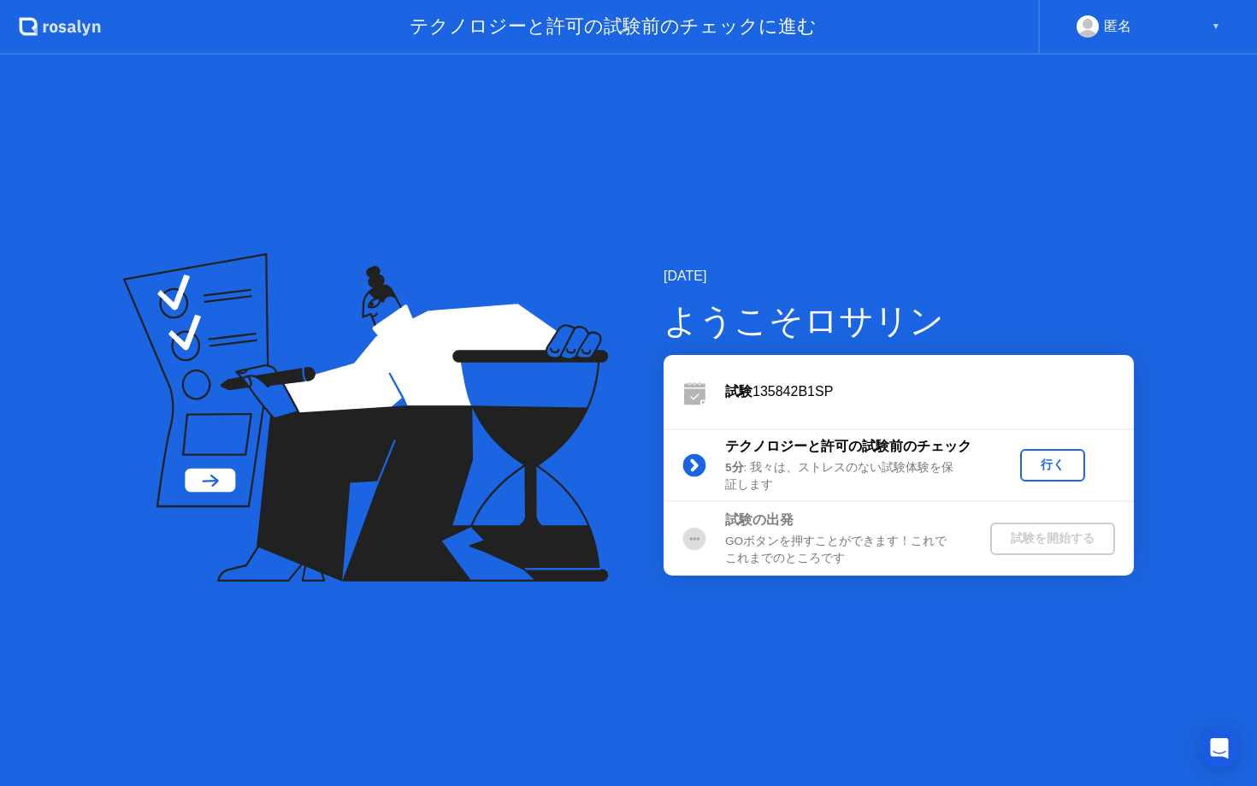
click at [1049, 464] on div "行く" at bounding box center [1052, 465] width 51 height 16
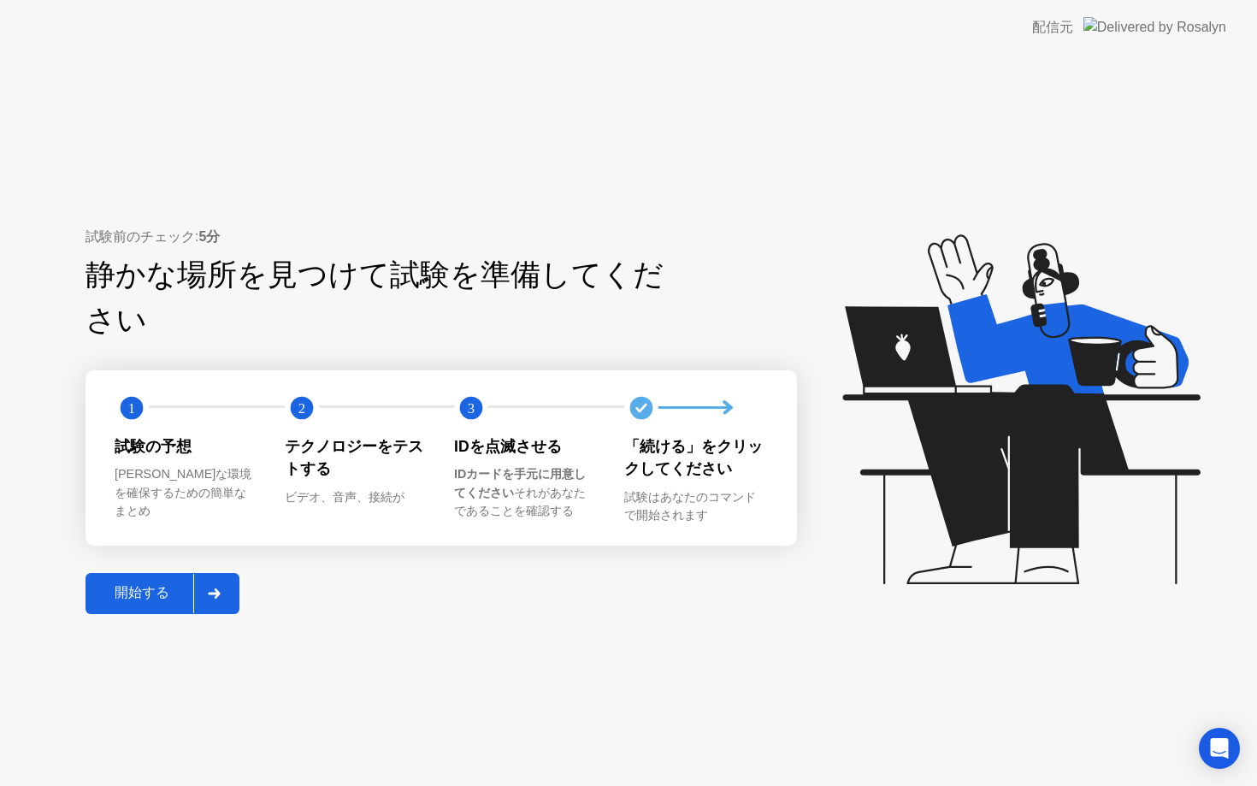
click at [173, 584] on div "開始する" at bounding box center [142, 593] width 103 height 18
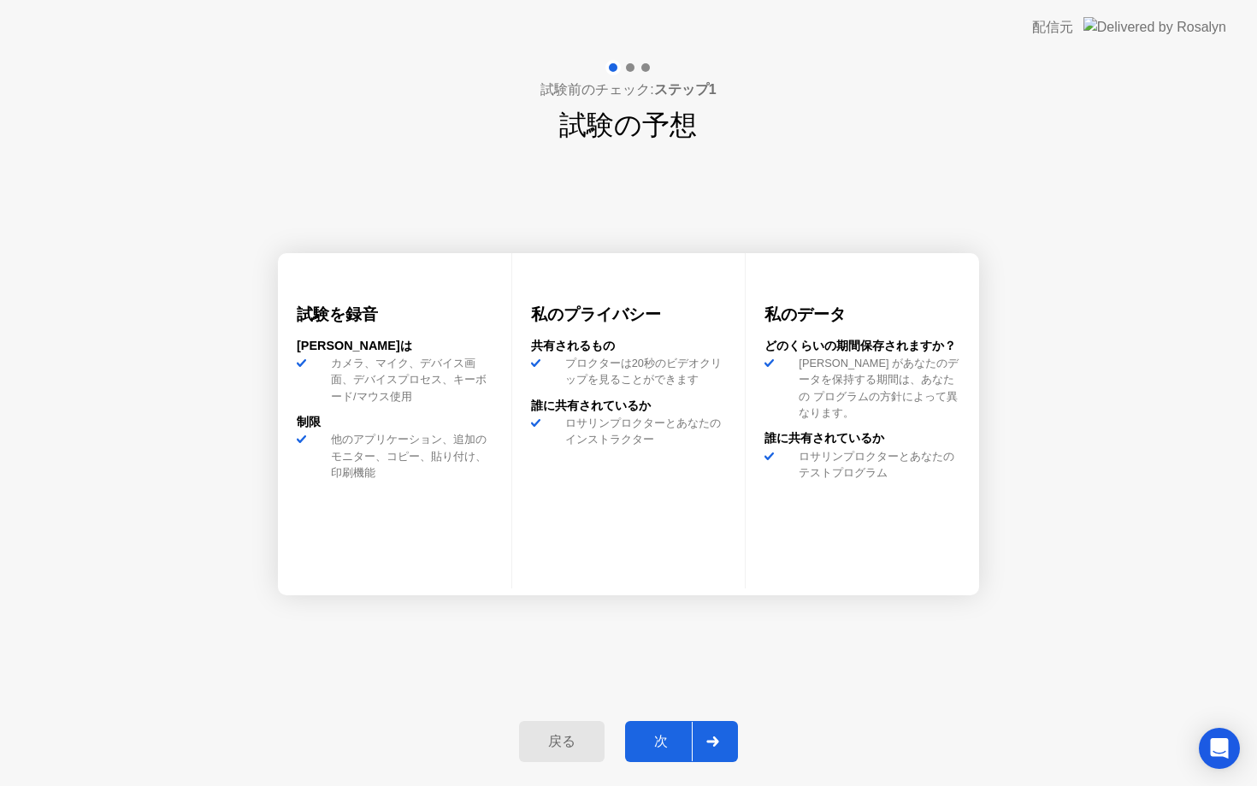
click at [677, 741] on div "次" at bounding box center [661, 742] width 62 height 18
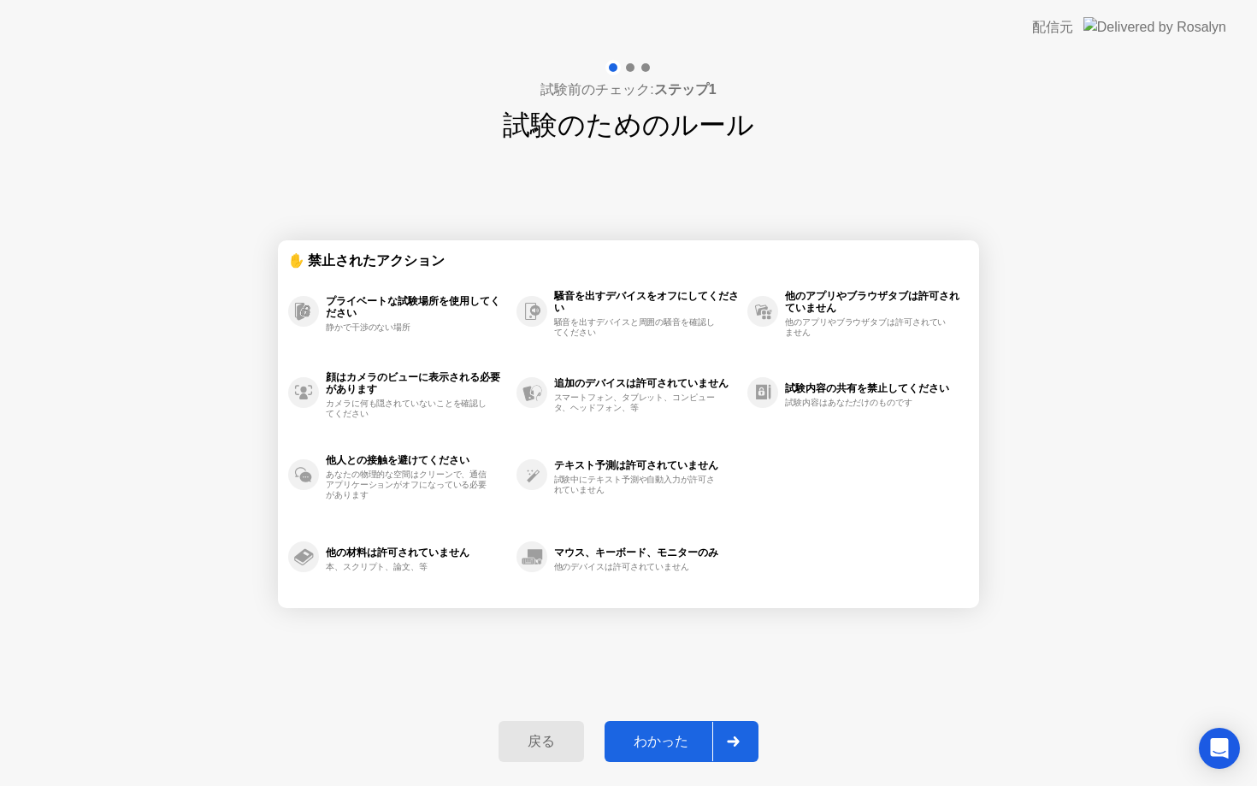
drag, startPoint x: 523, startPoint y: 251, endPoint x: 792, endPoint y: 357, distance: 288.4
click at [805, 357] on div "✋ 禁止されたアクション プライベートな試験場所を使用してください 静かで干渉のない場所 顔はカメラのビューに表示される必要があります カメラに何も隠されてい…" at bounding box center [628, 424] width 681 height 347
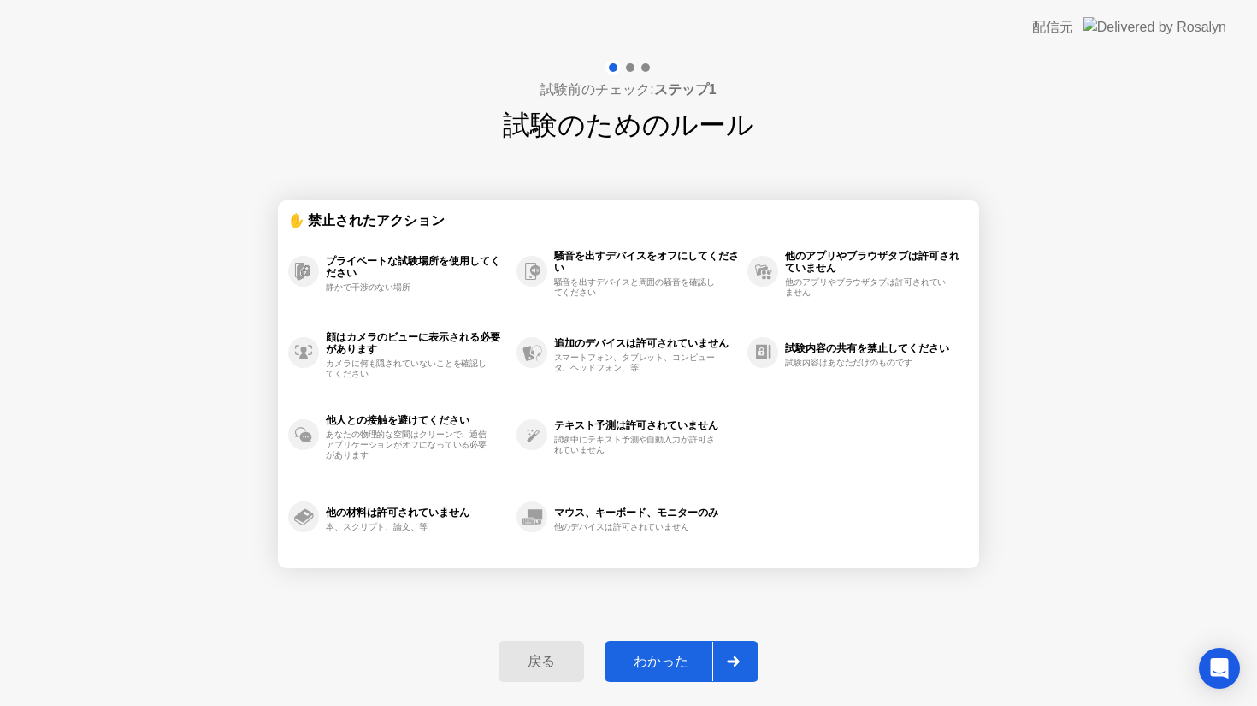
click at [662, 638] on div "戻る わかった" at bounding box center [628, 661] width 281 height 79
click at [669, 647] on button "わかった" at bounding box center [682, 661] width 154 height 41
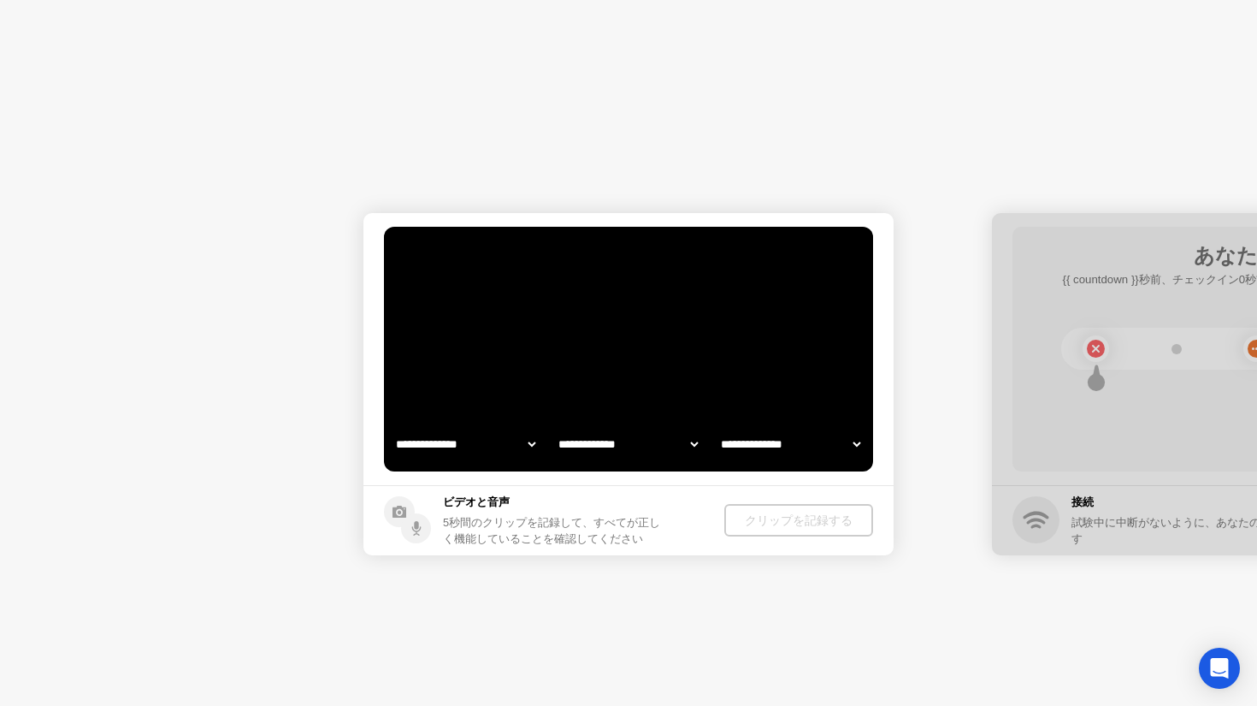
select select "**********"
select select "*******"
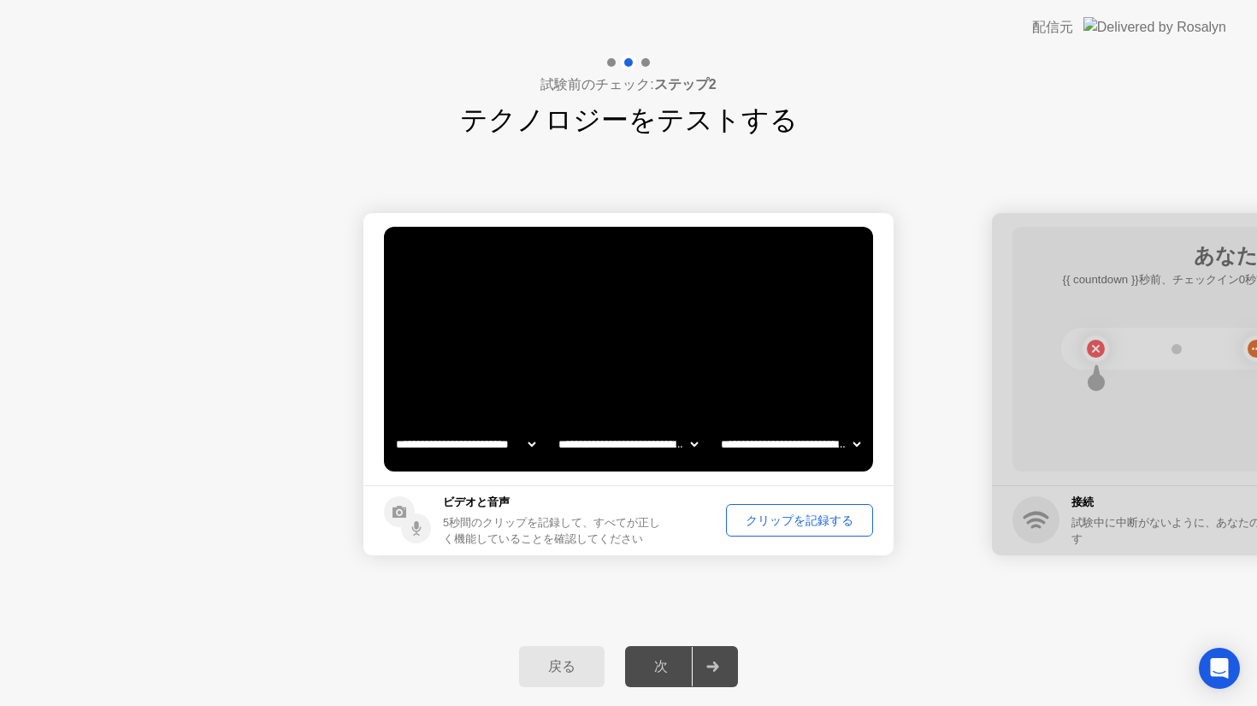
click at [762, 512] on div "クリップを記録する" at bounding box center [799, 520] width 135 height 16
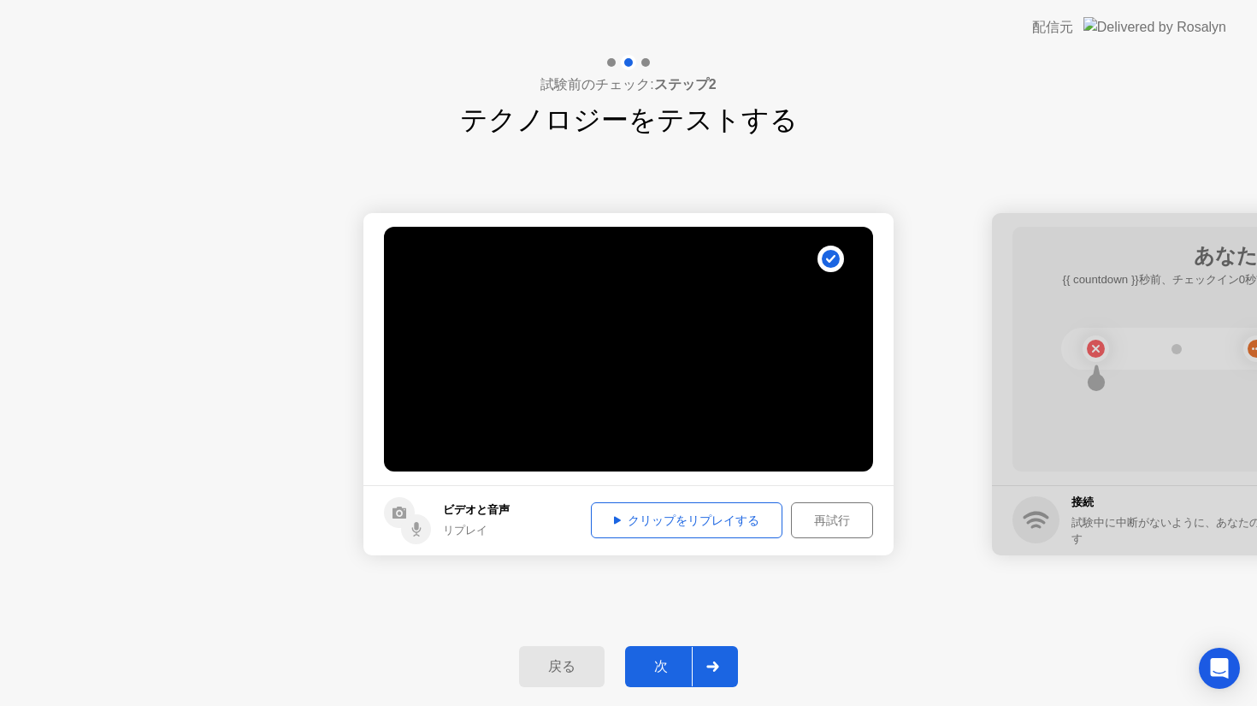
click at [694, 513] on div "クリップをリプレイする" at bounding box center [687, 520] width 180 height 16
click at [661, 665] on div "次" at bounding box center [661, 667] width 62 height 18
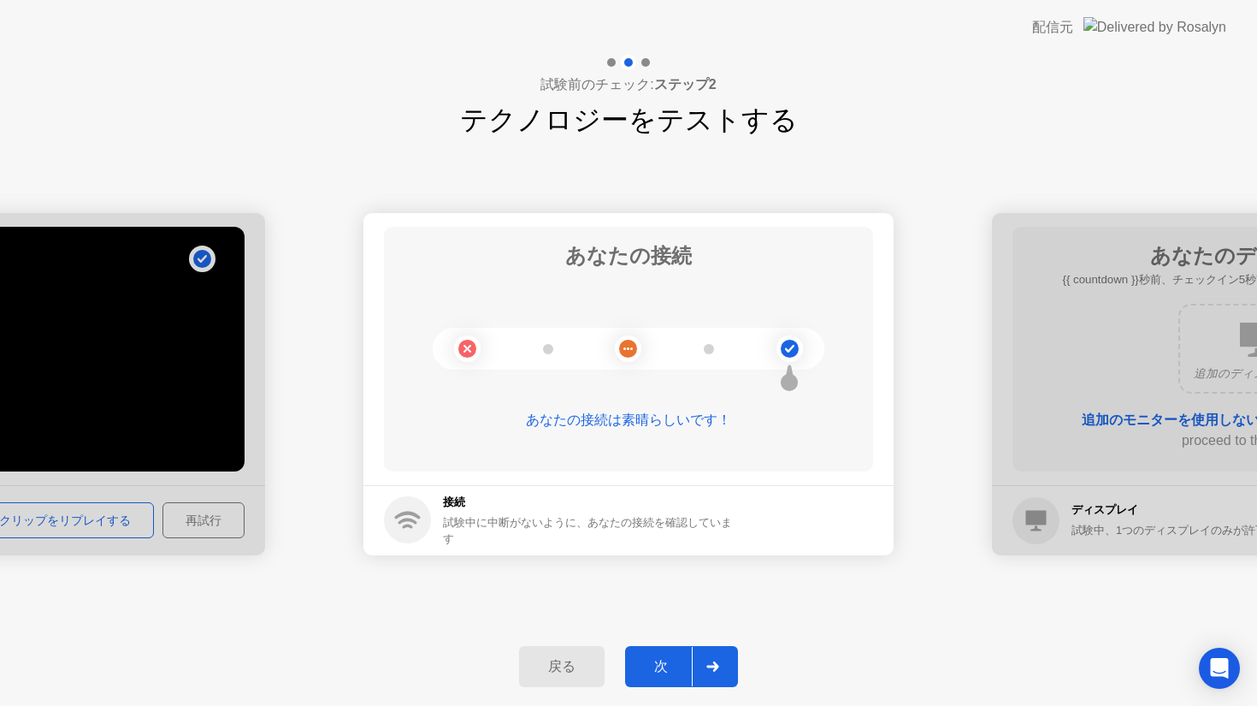
click at [662, 665] on div "次" at bounding box center [661, 667] width 62 height 18
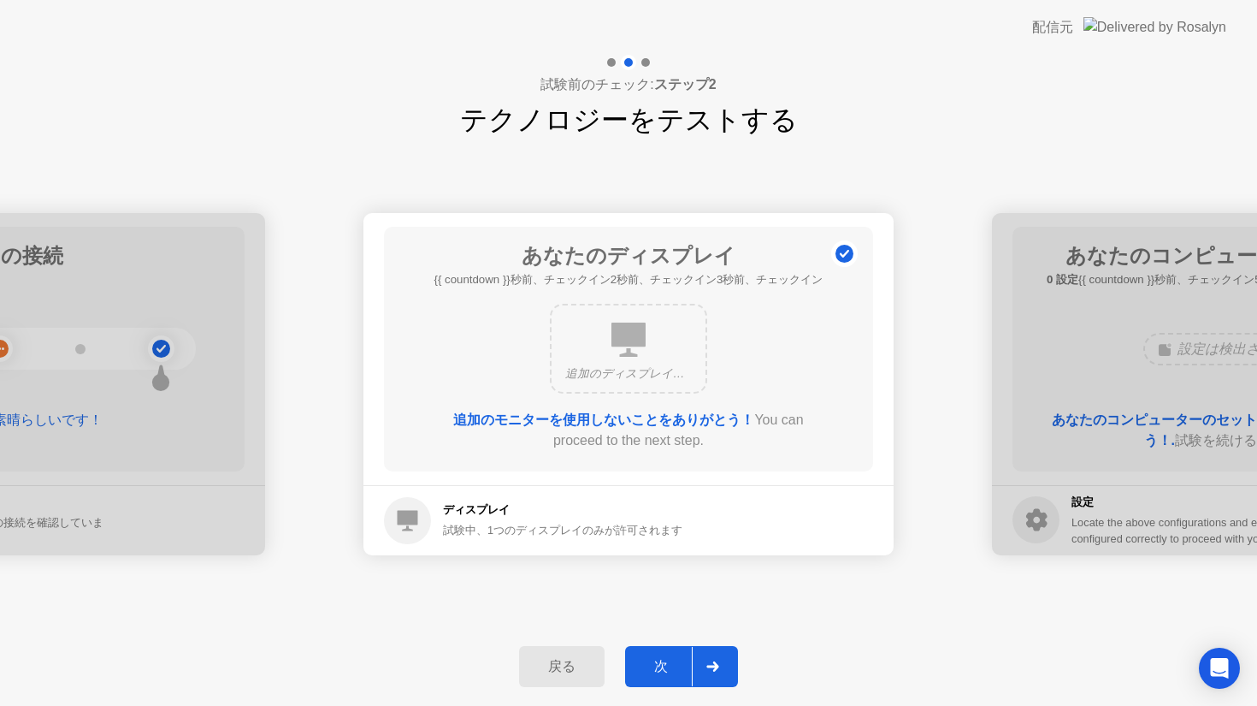
click at [603, 353] on div "追加のディスプレイは検出されませんでした" at bounding box center [628, 349] width 157 height 90
click at [677, 660] on div "次" at bounding box center [661, 667] width 62 height 18
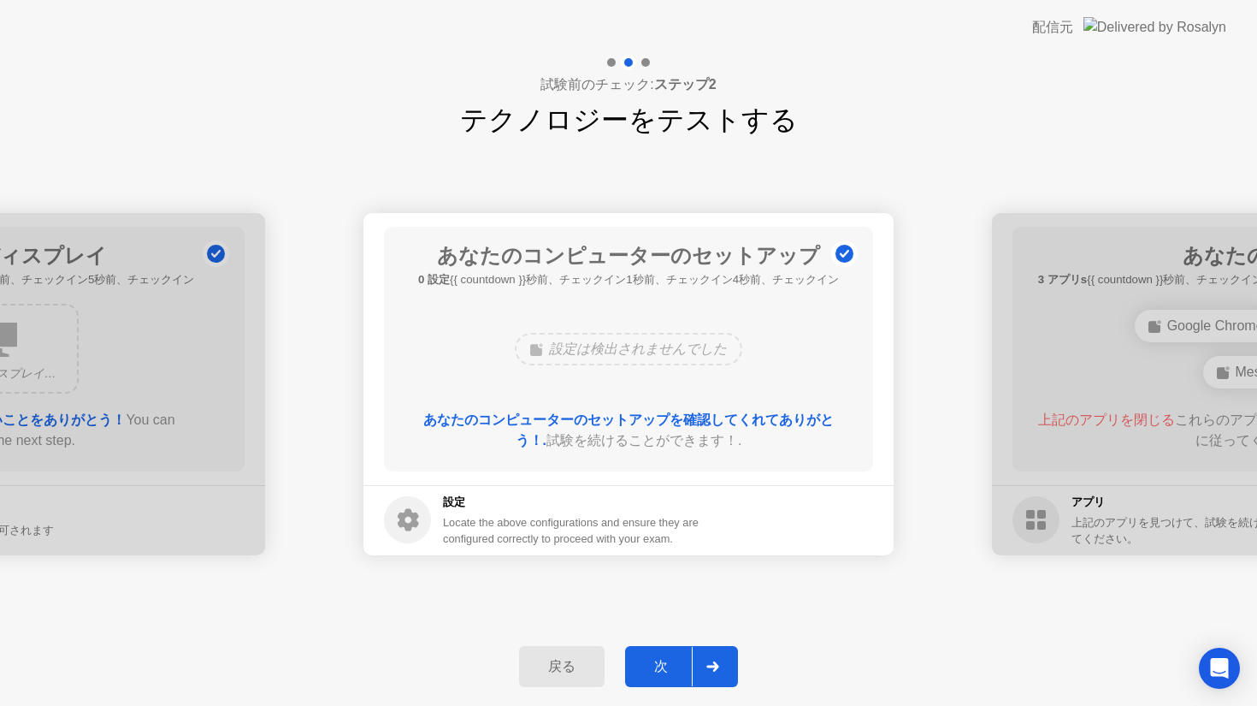
click at [676, 660] on div "次" at bounding box center [661, 667] width 62 height 18
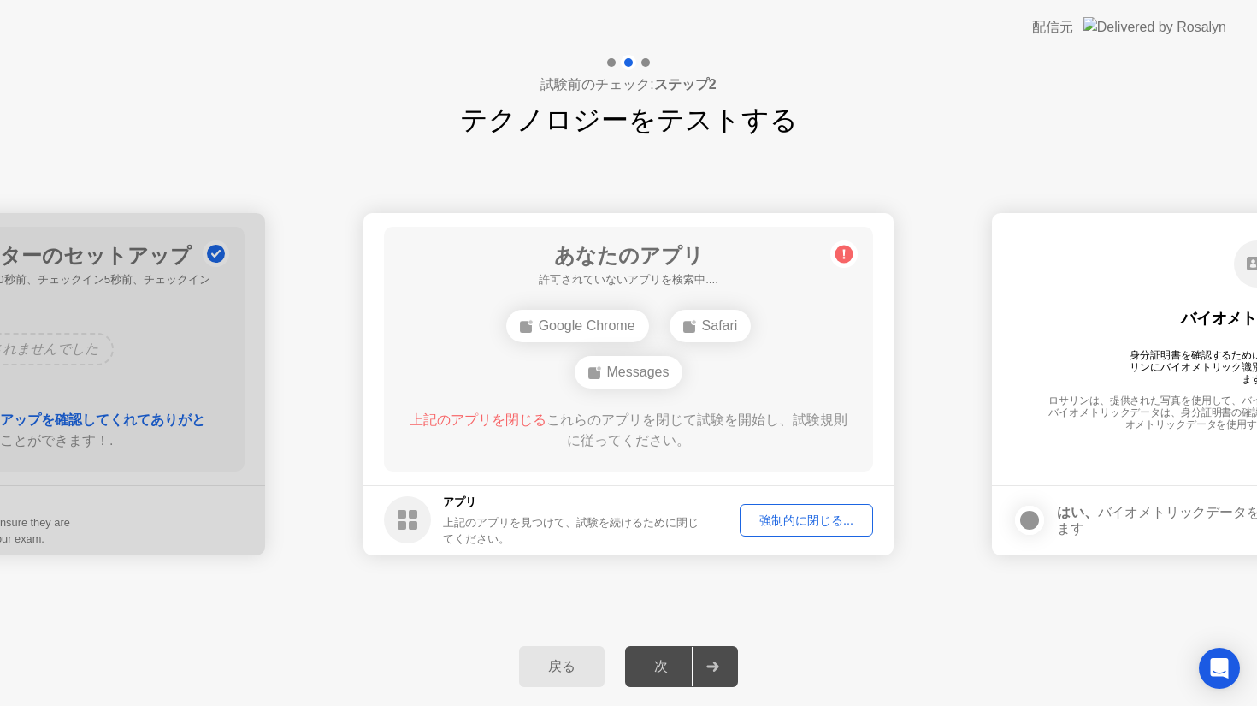
click at [800, 505] on button "強制的に閉じる..." at bounding box center [806, 520] width 133 height 32
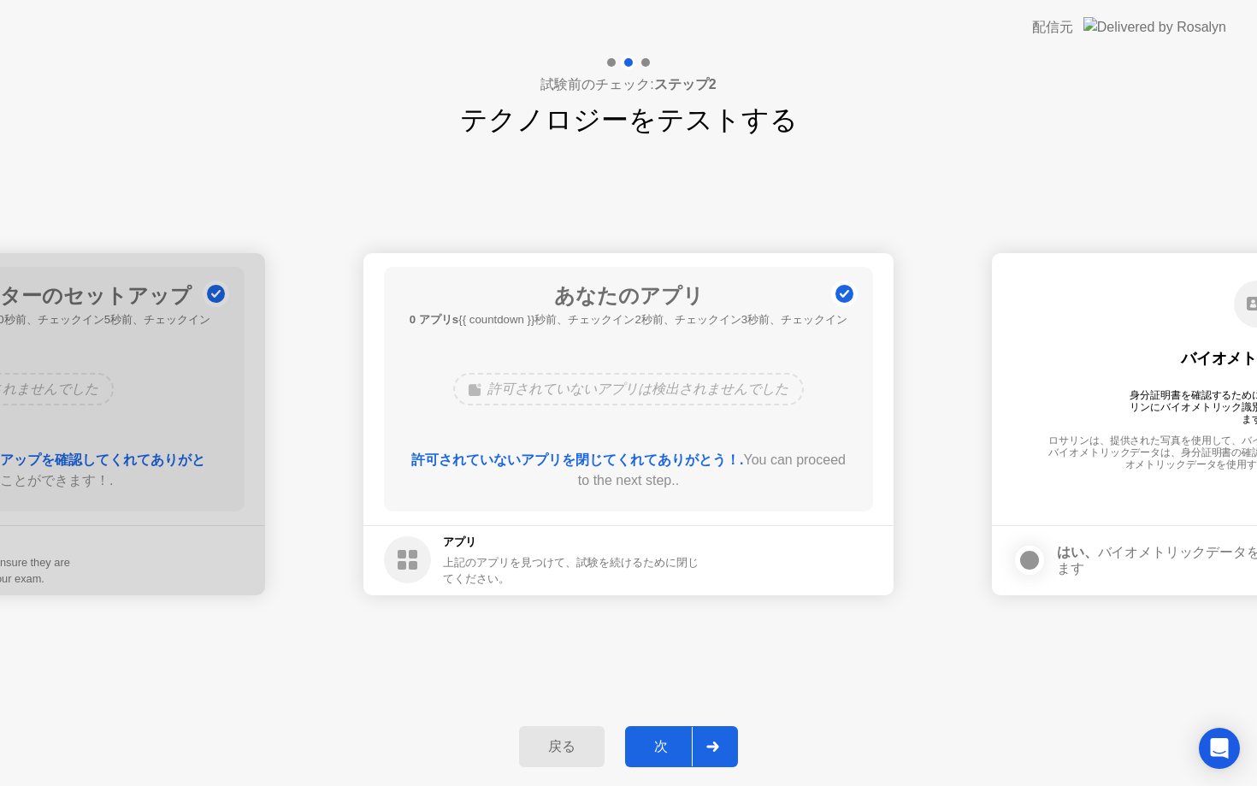
click at [643, 754] on div "次" at bounding box center [661, 747] width 62 height 18
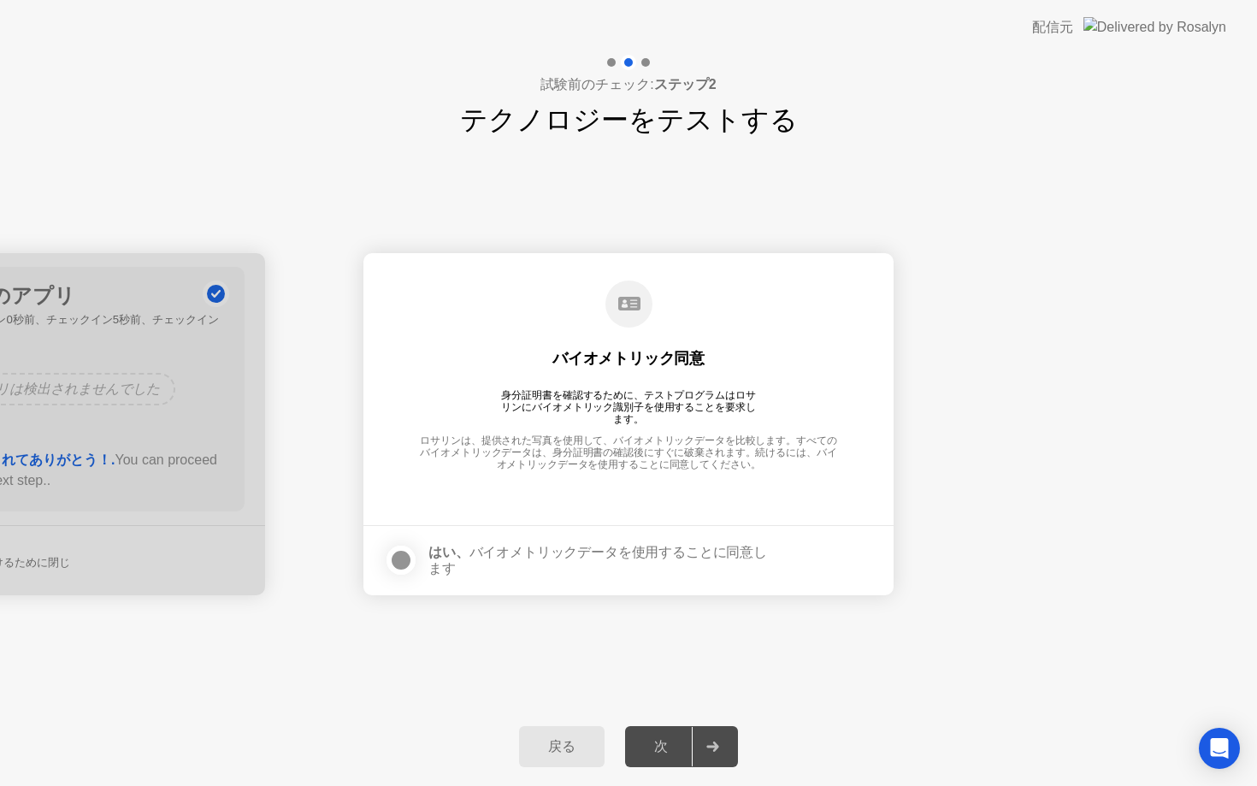
click at [395, 556] on div at bounding box center [401, 560] width 21 height 21
click at [654, 761] on button "次" at bounding box center [681, 746] width 113 height 41
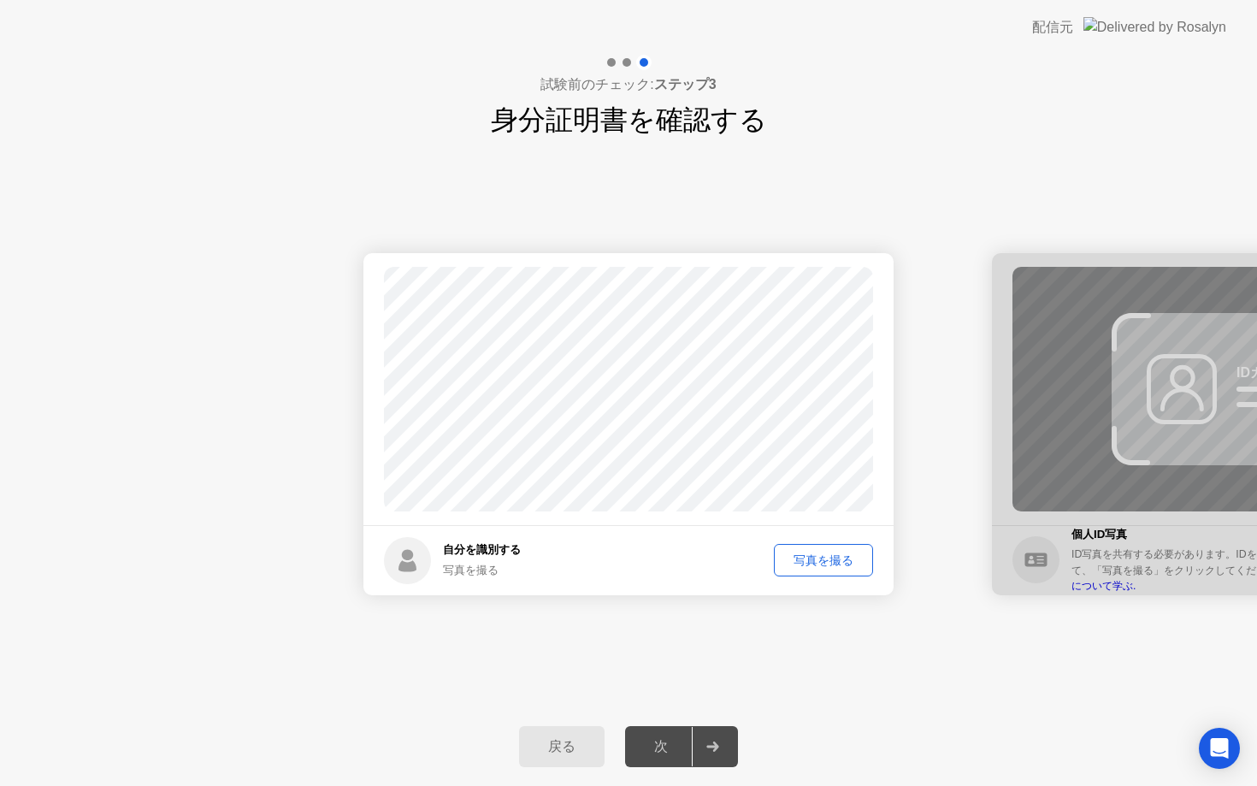
click at [834, 555] on div "写真を撮る" at bounding box center [823, 560] width 87 height 16
click at [662, 754] on div "次" at bounding box center [661, 747] width 62 height 18
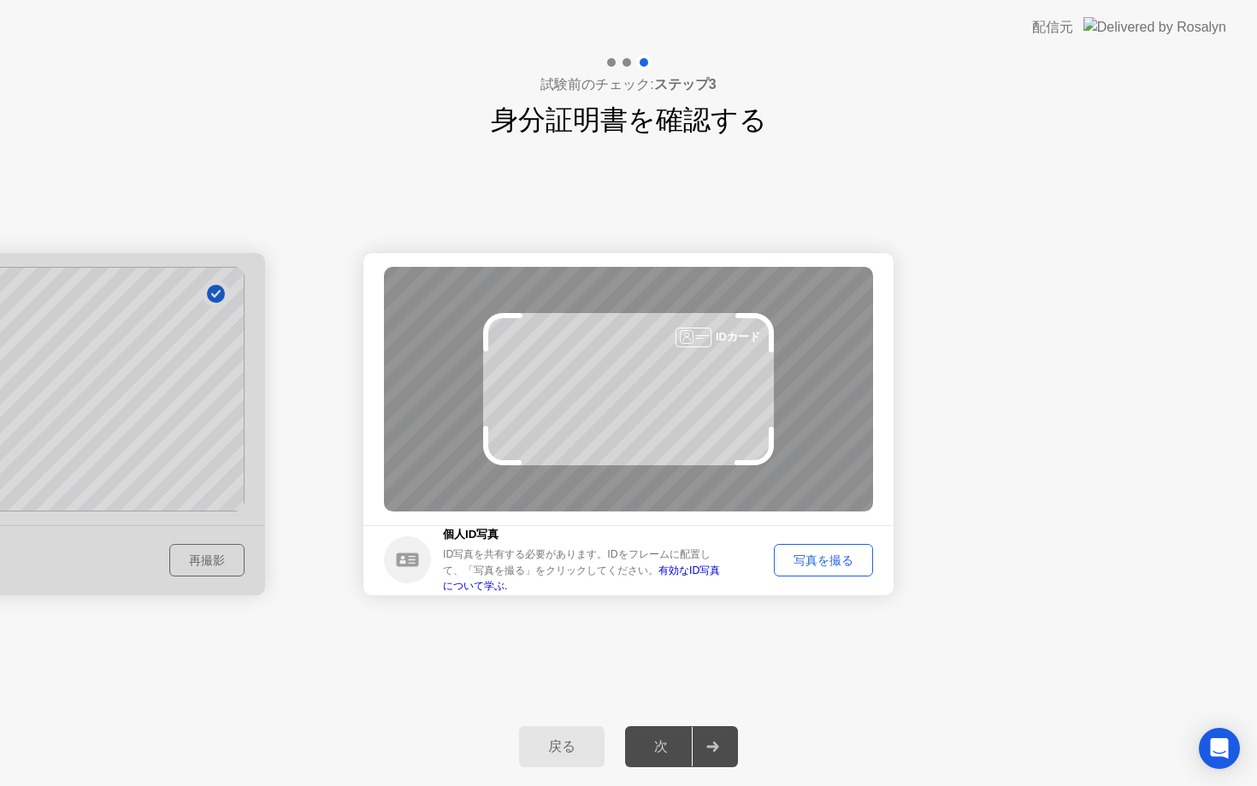
click at [837, 555] on div "写真を撮る" at bounding box center [823, 560] width 87 height 16
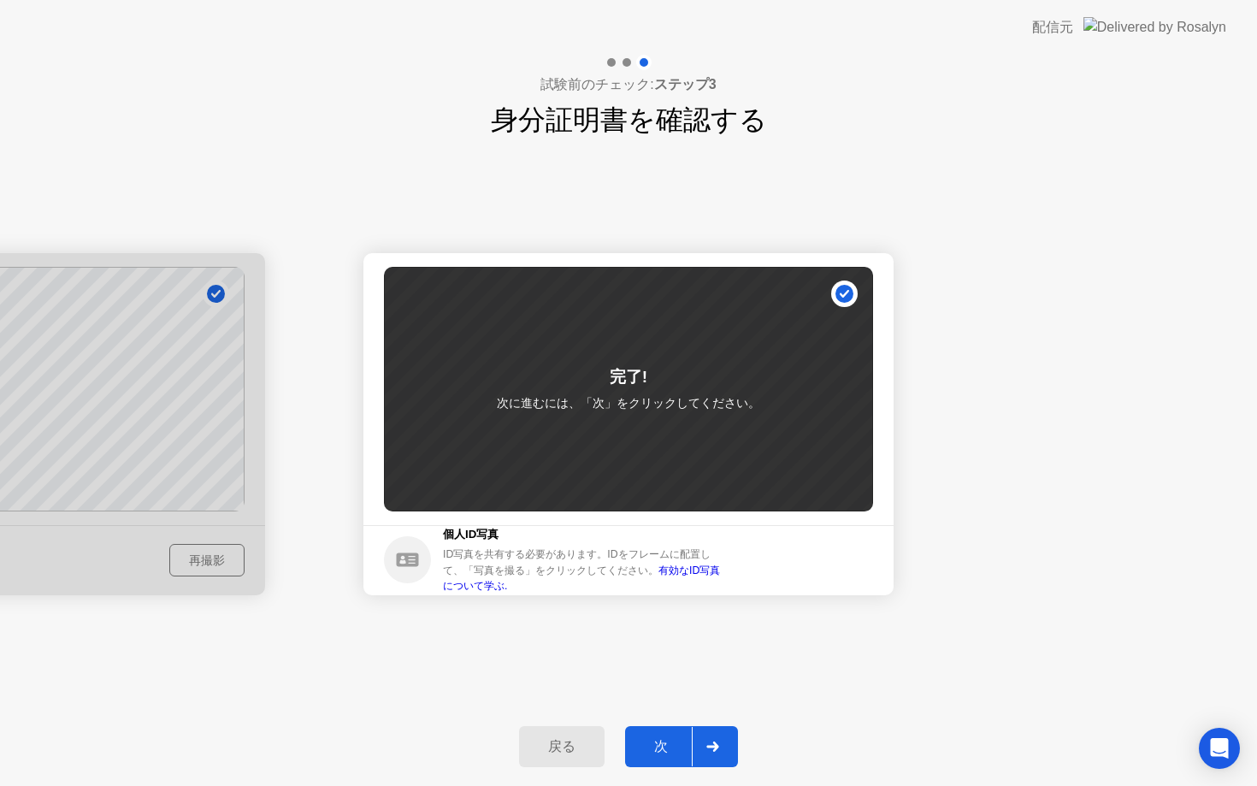
click at [670, 738] on div "次" at bounding box center [661, 747] width 62 height 18
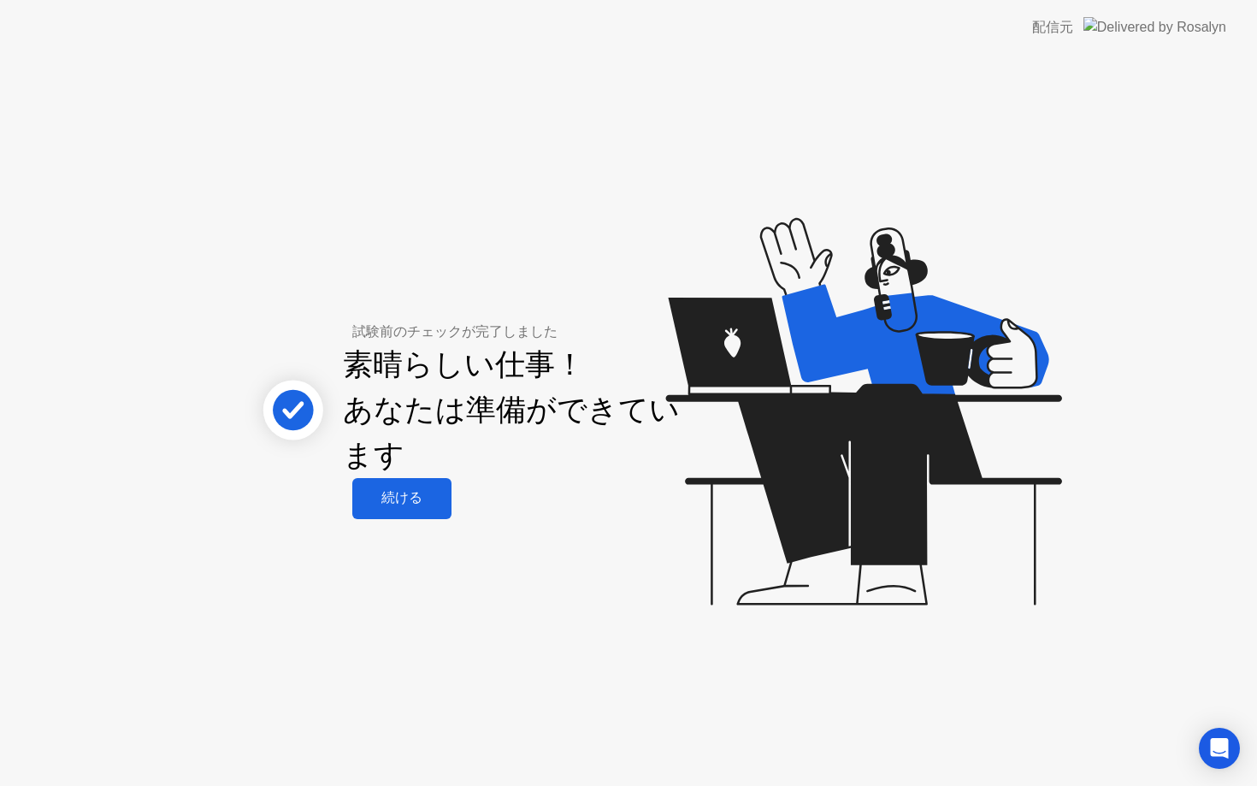
click at [409, 505] on div "続ける" at bounding box center [401, 498] width 89 height 18
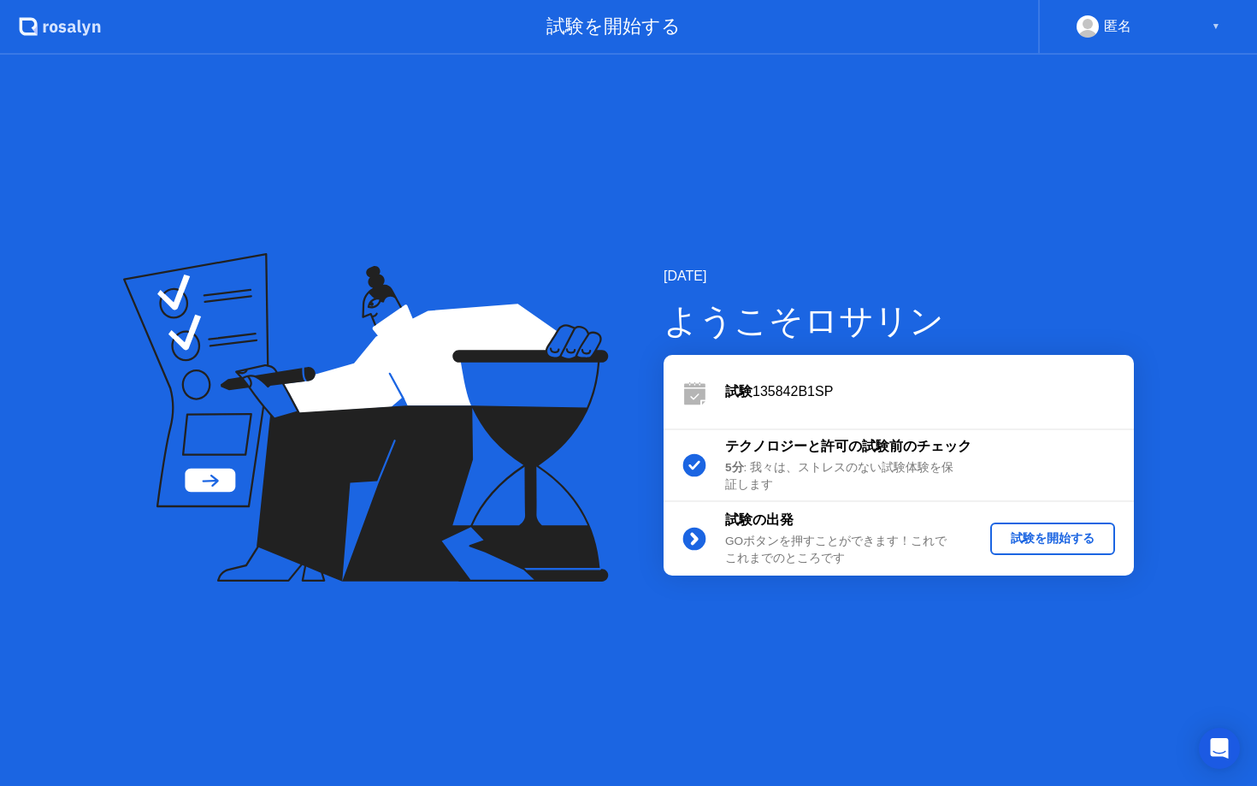
click at [1079, 535] on div "試験を開始する" at bounding box center [1052, 538] width 111 height 16
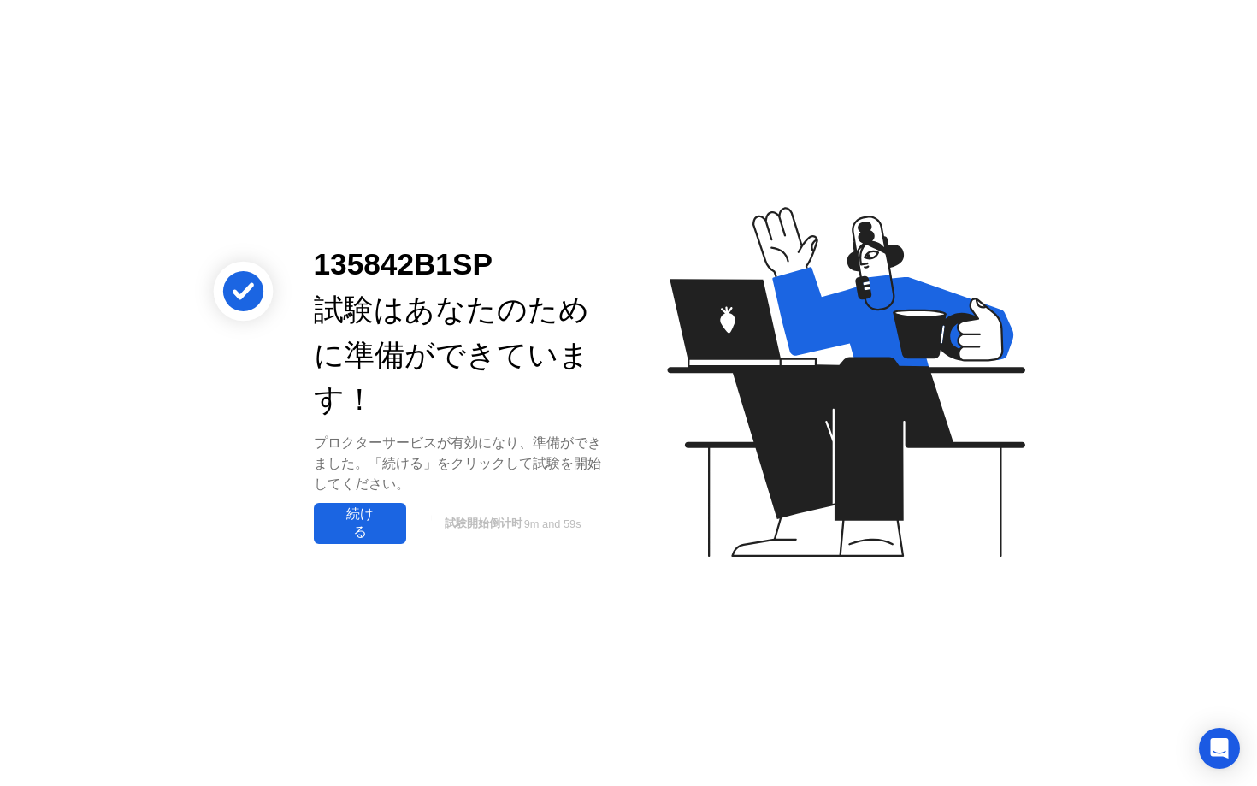
click at [370, 518] on div "続ける" at bounding box center [360, 523] width 82 height 36
